Goal: Use online tool/utility: Utilize a website feature to perform a specific function

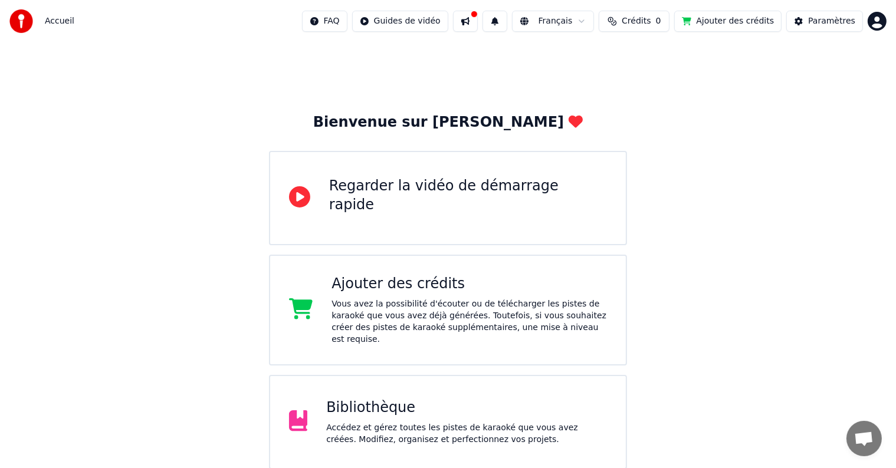
click at [712, 15] on button "Ajouter des crédits" at bounding box center [727, 21] width 107 height 21
click at [635, 22] on button "Crédits 0" at bounding box center [634, 21] width 71 height 21
click at [637, 87] on button "Actualiser" at bounding box center [647, 88] width 70 height 21
click at [679, 60] on th "Expiration (jours)" at bounding box center [693, 56] width 81 height 24
click at [627, 58] on th "Restant" at bounding box center [633, 56] width 41 height 24
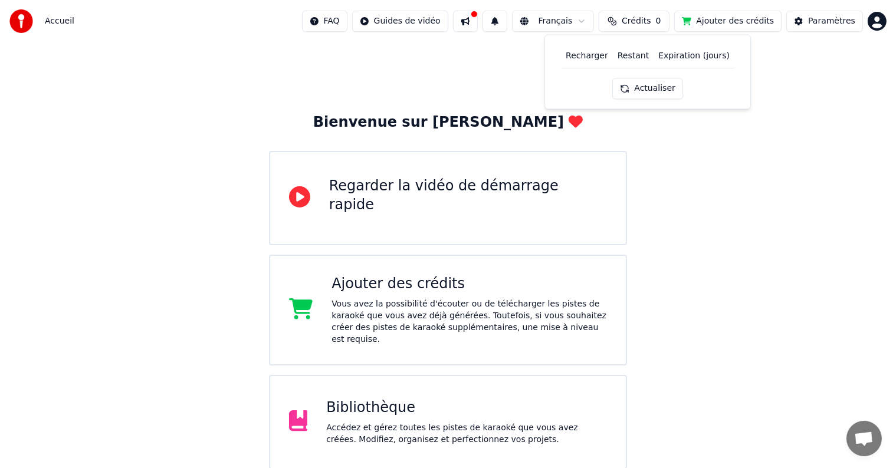
click at [586, 57] on th "Recharger" at bounding box center [587, 56] width 52 height 24
click at [670, 127] on div "Bienvenue sur Youka Regarder la vidéo de démarrage rapide Ajouter des crédits V…" at bounding box center [448, 309] width 896 height 535
click at [650, 19] on span "Crédits" at bounding box center [636, 21] width 29 height 12
click at [584, 54] on th "Recharger" at bounding box center [587, 56] width 52 height 24
click at [594, 65] on th "Recharger" at bounding box center [587, 56] width 52 height 24
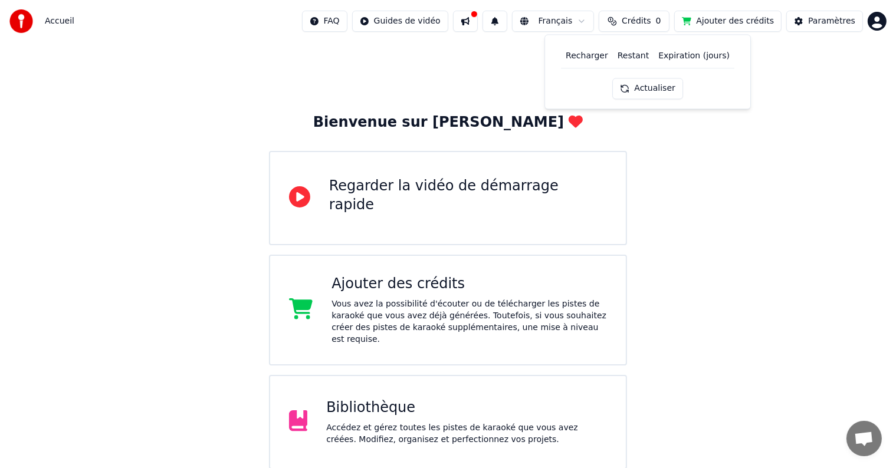
click at [478, 22] on button at bounding box center [465, 21] width 25 height 21
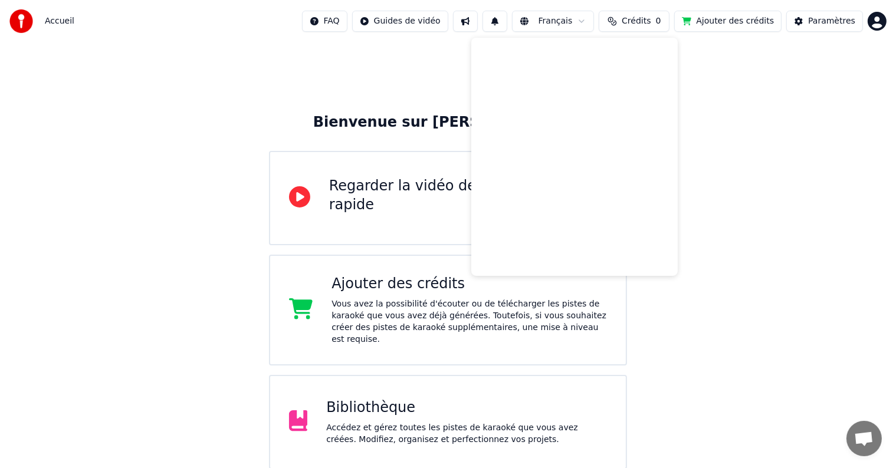
click at [807, 125] on div "Bienvenue sur Youka Regarder la vidéo de démarrage rapide Ajouter des crédits V…" at bounding box center [448, 309] width 896 height 535
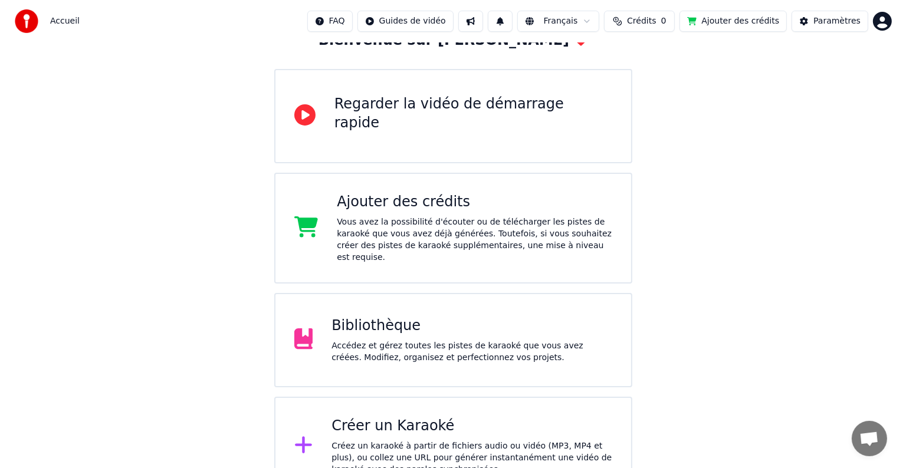
scroll to position [97, 0]
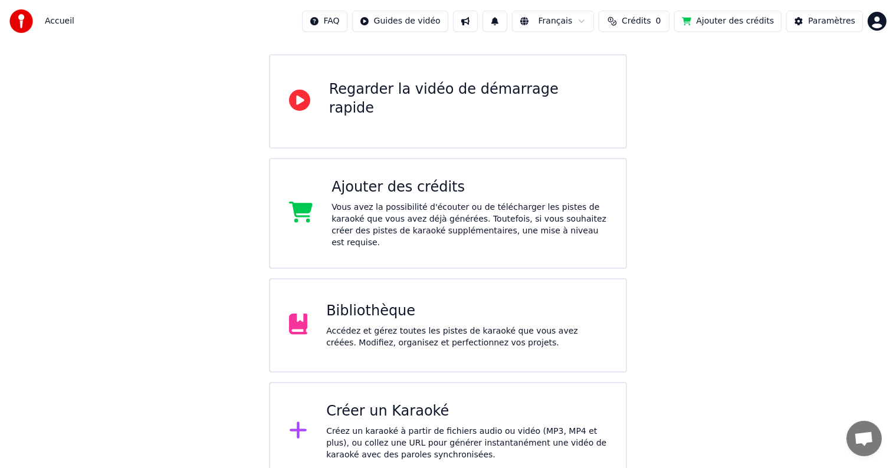
click at [383, 426] on div "Créez un karaoké à partir de fichiers audio ou vidéo (MP3, MP4 et plus), ou col…" at bounding box center [466, 443] width 281 height 35
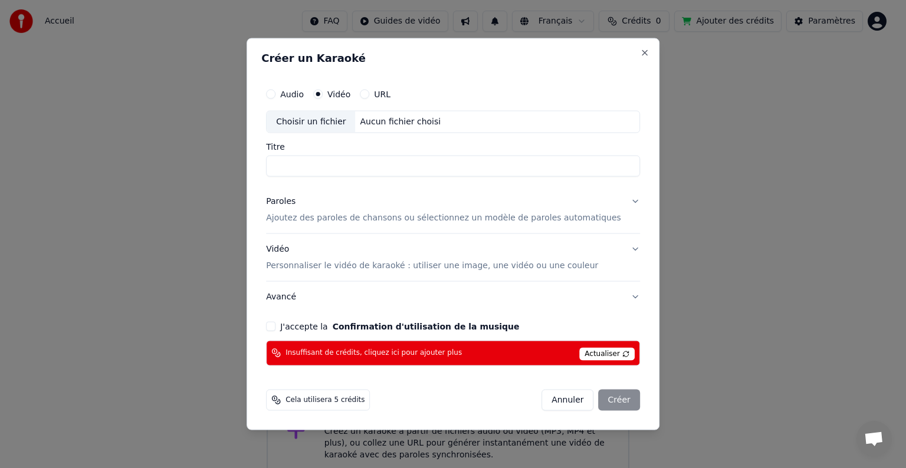
click at [586, 356] on span "Actualiser" at bounding box center [606, 353] width 55 height 13
click at [295, 165] on input "Titre" at bounding box center [453, 166] width 374 height 21
